Goal: Information Seeking & Learning: Learn about a topic

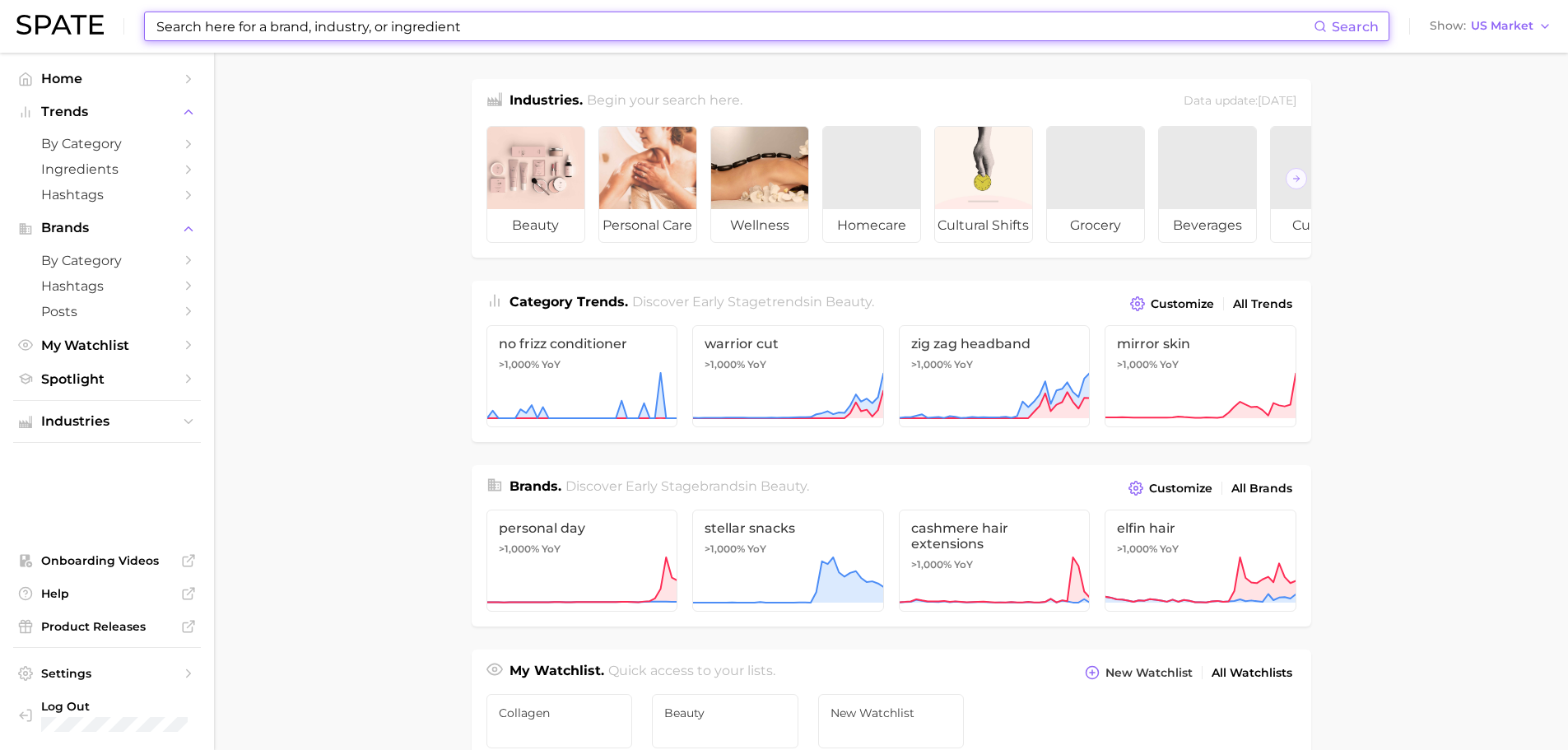
click at [467, 16] on input at bounding box center [734, 26] width 1158 height 28
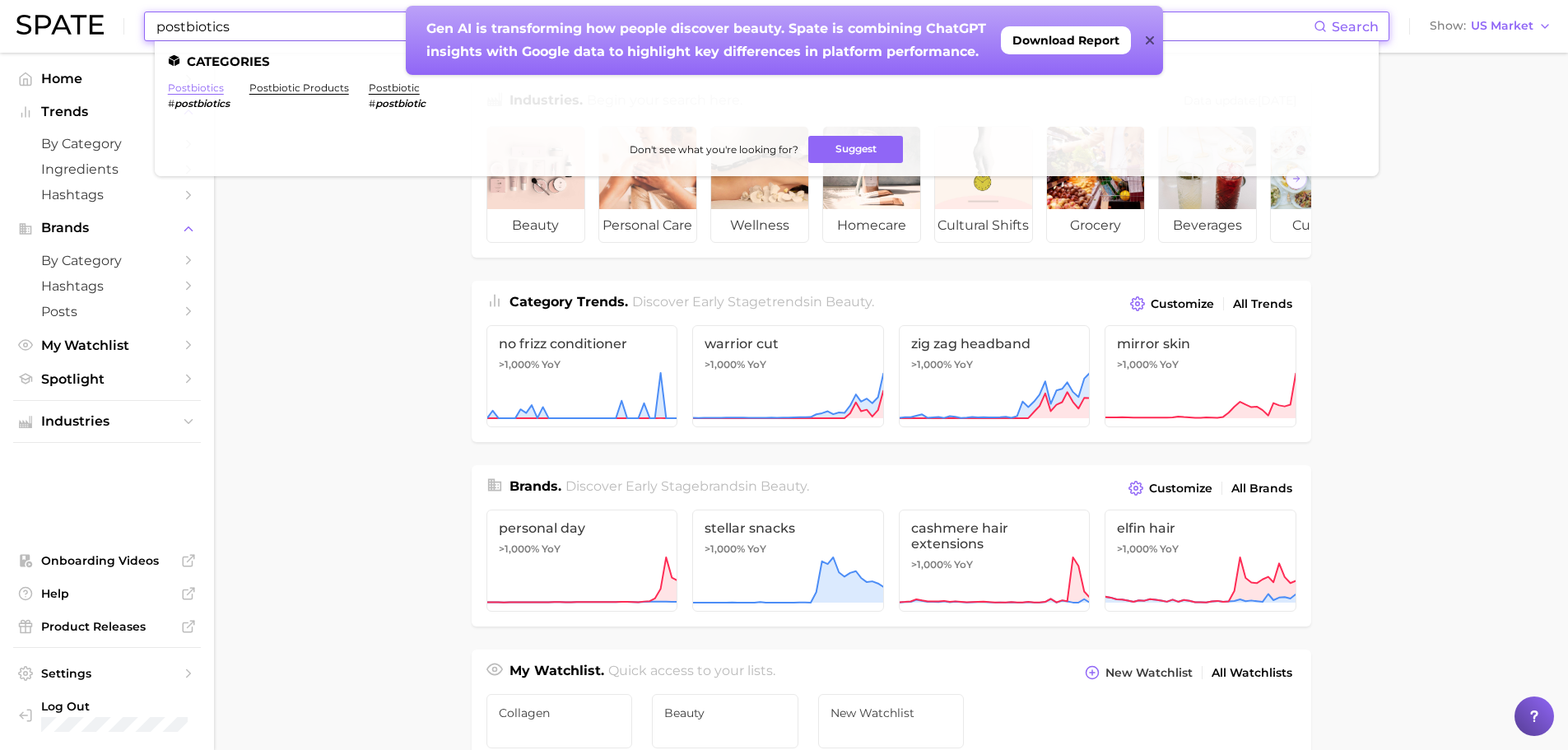
type input "postbiotics"
click at [198, 87] on link "postbiotics" at bounding box center [196, 88] width 56 height 13
